Goal: Task Accomplishment & Management: Use online tool/utility

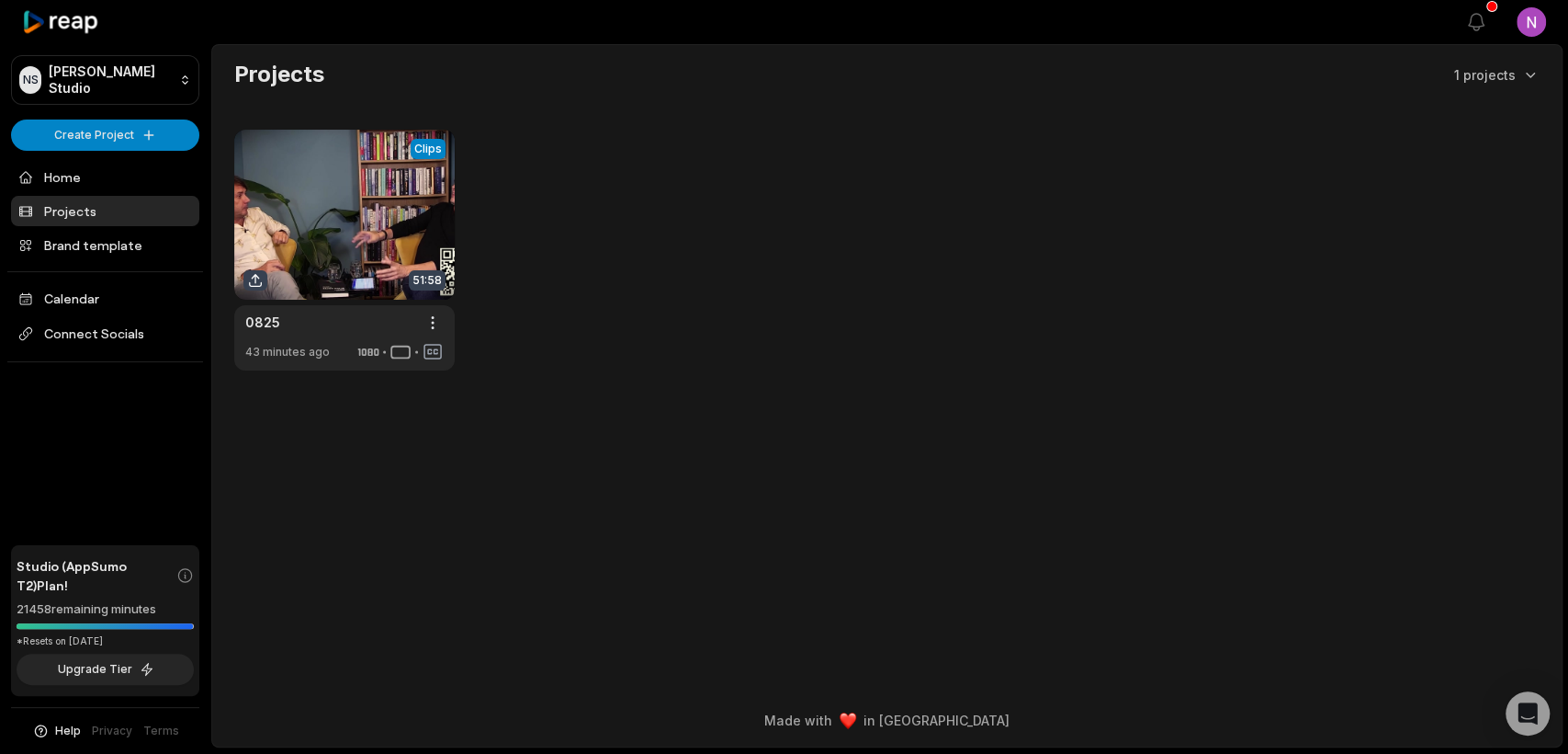
click at [1022, 428] on main "Projects 1 projects View Clips Clips 51:58 0825 Open options 43 minutes ago" at bounding box center [887, 340] width 1350 height 590
click at [368, 237] on link at bounding box center [344, 249] width 220 height 240
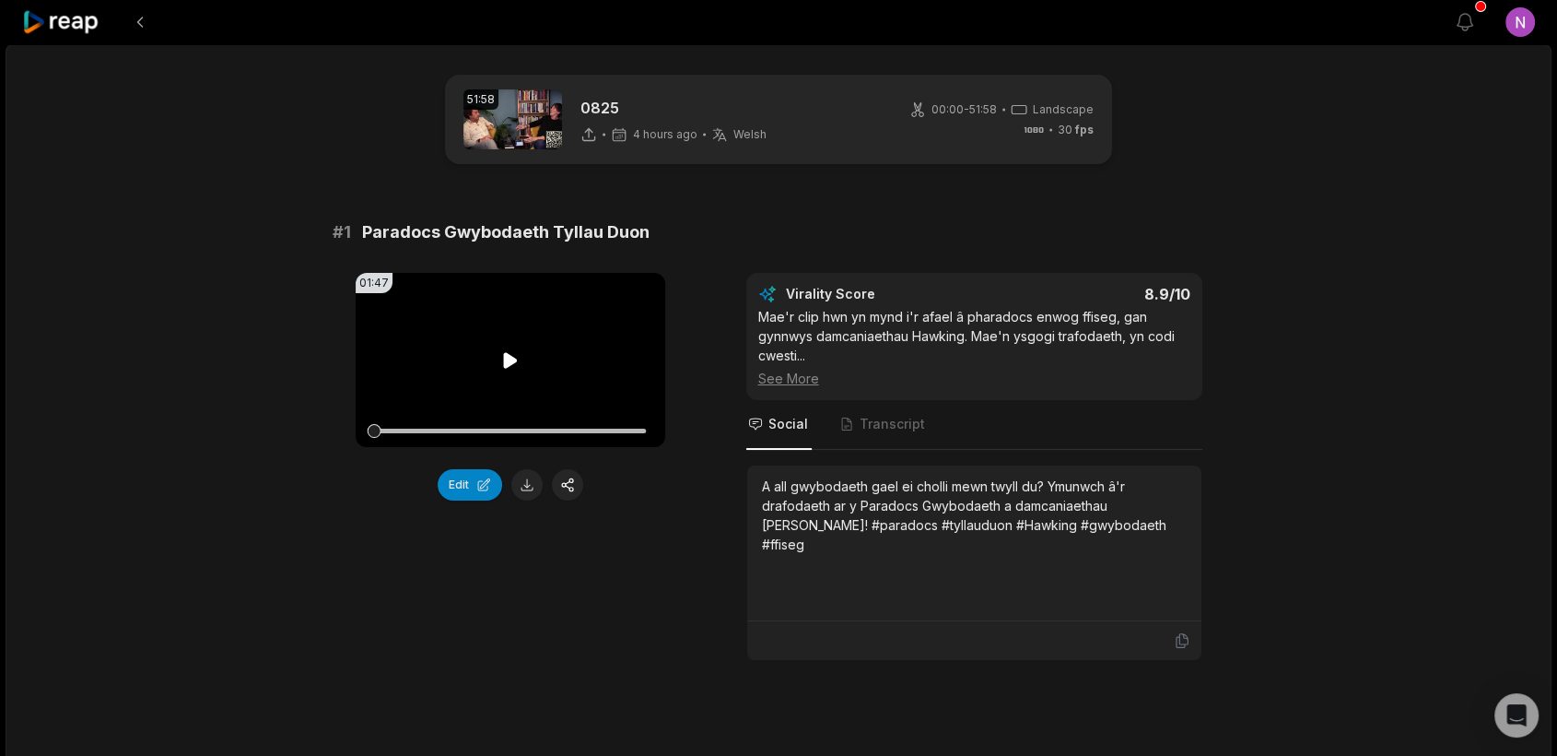
click at [506, 362] on icon at bounding box center [510, 360] width 14 height 16
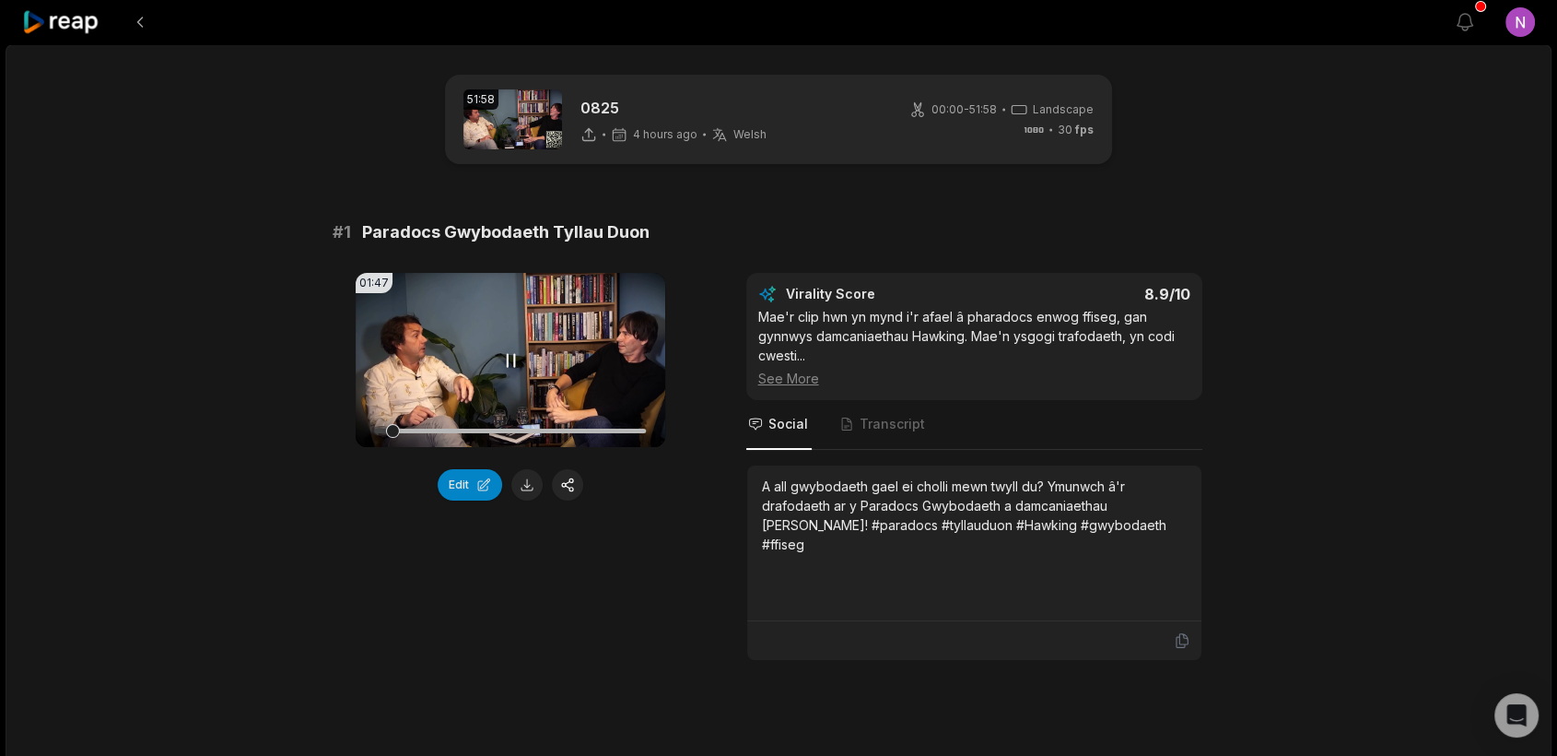
click at [489, 346] on video "Your browser does not support mp4 format." at bounding box center [511, 360] width 310 height 174
